Goal: Task Accomplishment & Management: Use online tool/utility

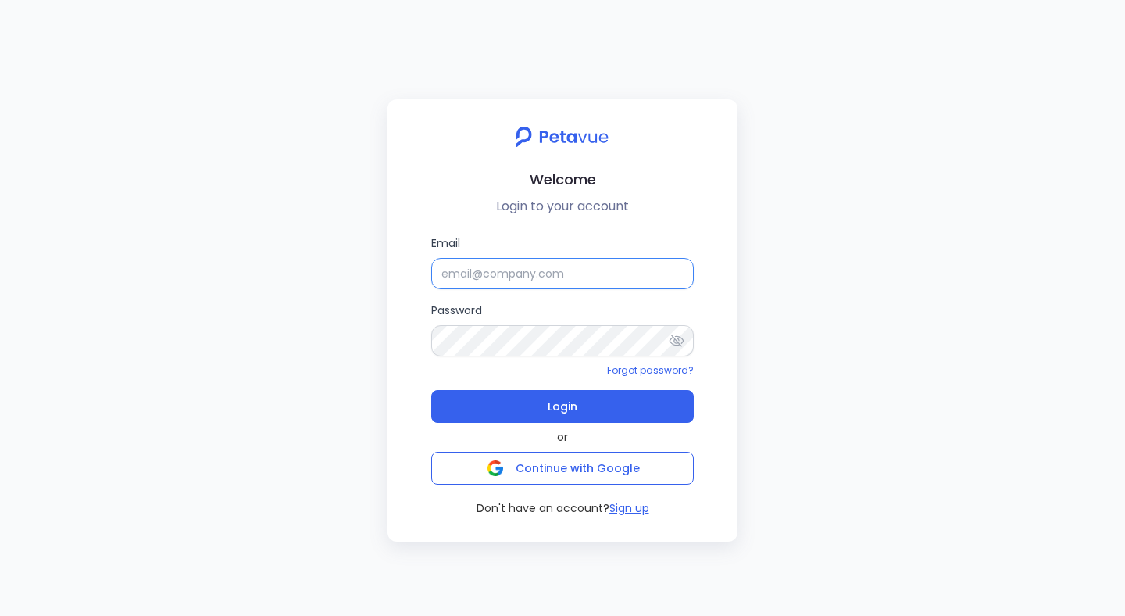
click at [524, 267] on input "Email" at bounding box center [562, 273] width 263 height 31
type input "[EMAIL_ADDRESS][DOMAIN_NAME]"
click at [431, 390] on button "Login" at bounding box center [562, 406] width 263 height 33
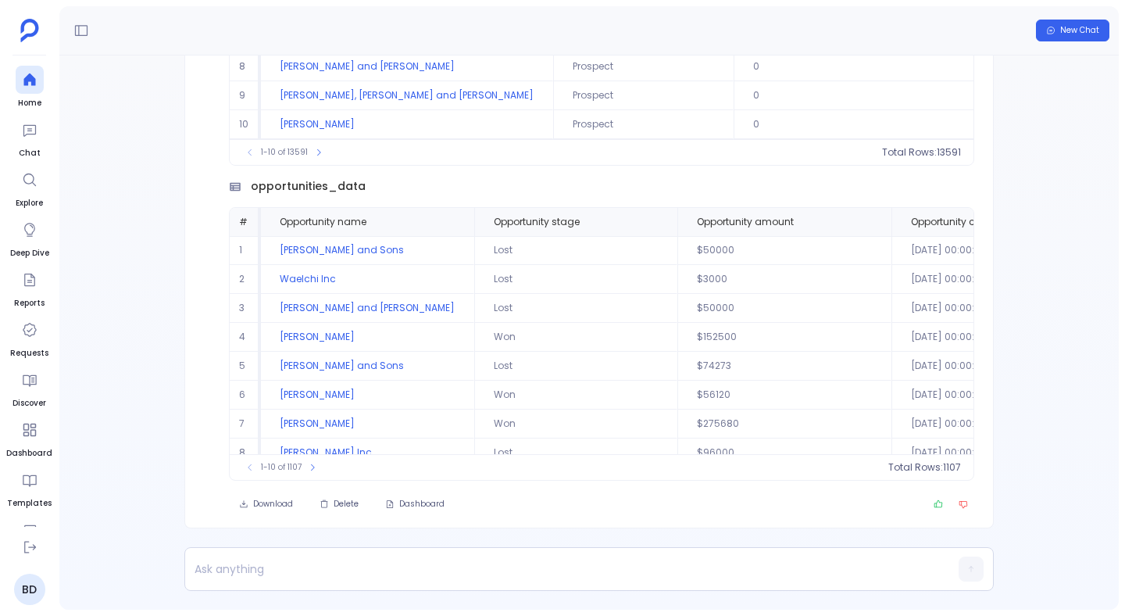
scroll to position [75, 0]
click at [287, 572] on p at bounding box center [559, 569] width 748 height 22
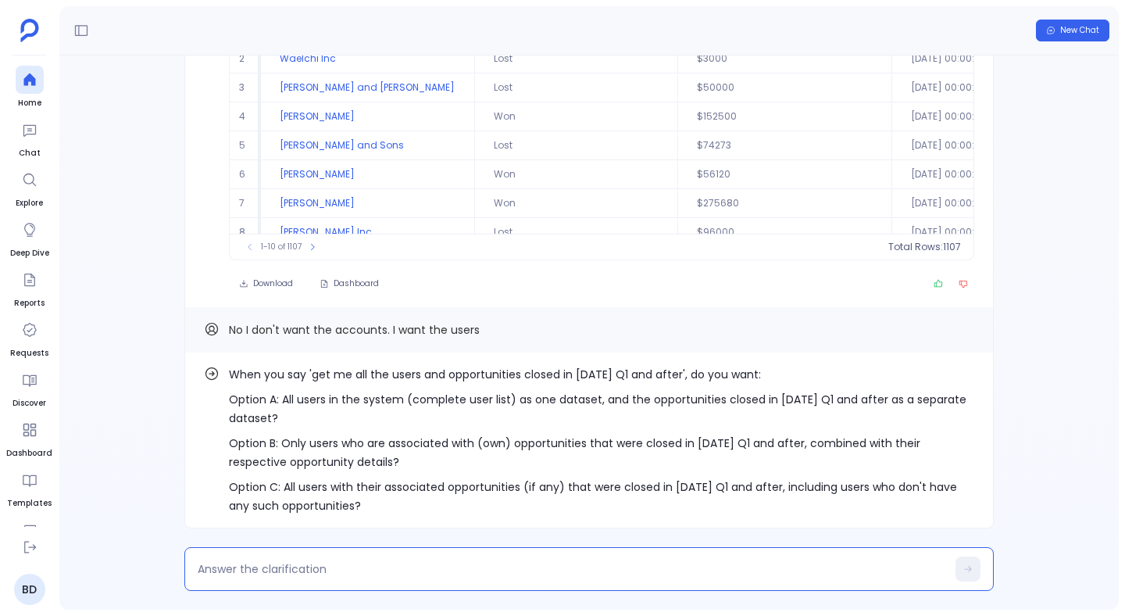
click at [399, 564] on textarea at bounding box center [572, 569] width 749 height 16
click at [391, 574] on textarea at bounding box center [572, 569] width 749 height 16
type textarea "c"
